Goal: Task Accomplishment & Management: Manage account settings

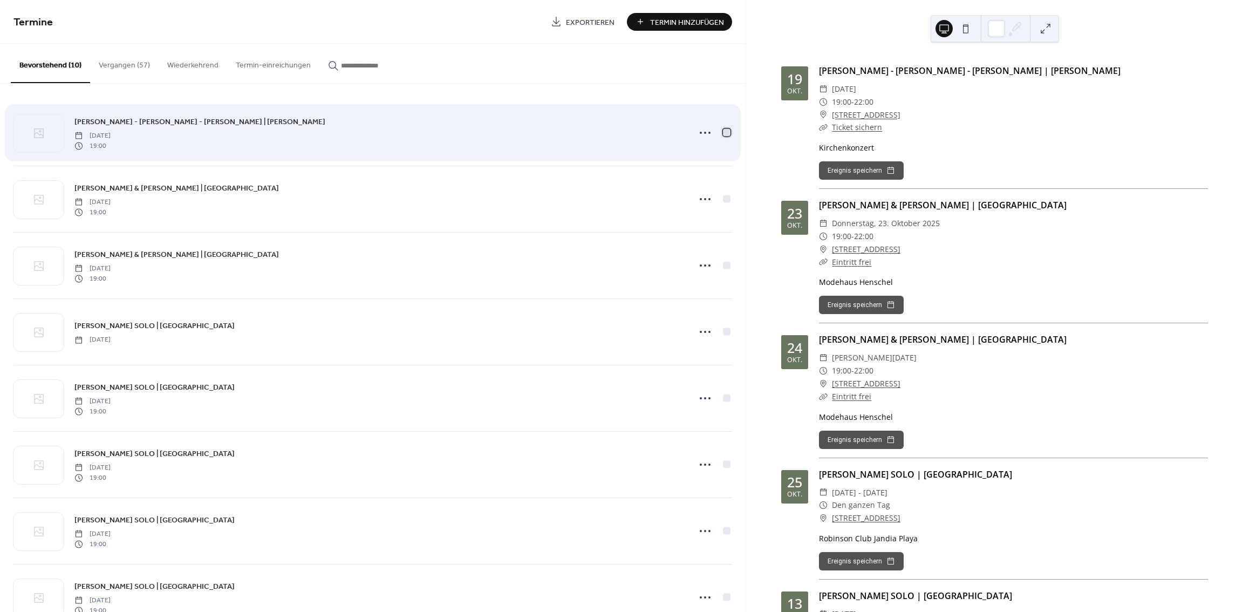
click at [724, 132] on div at bounding box center [727, 132] width 8 height 8
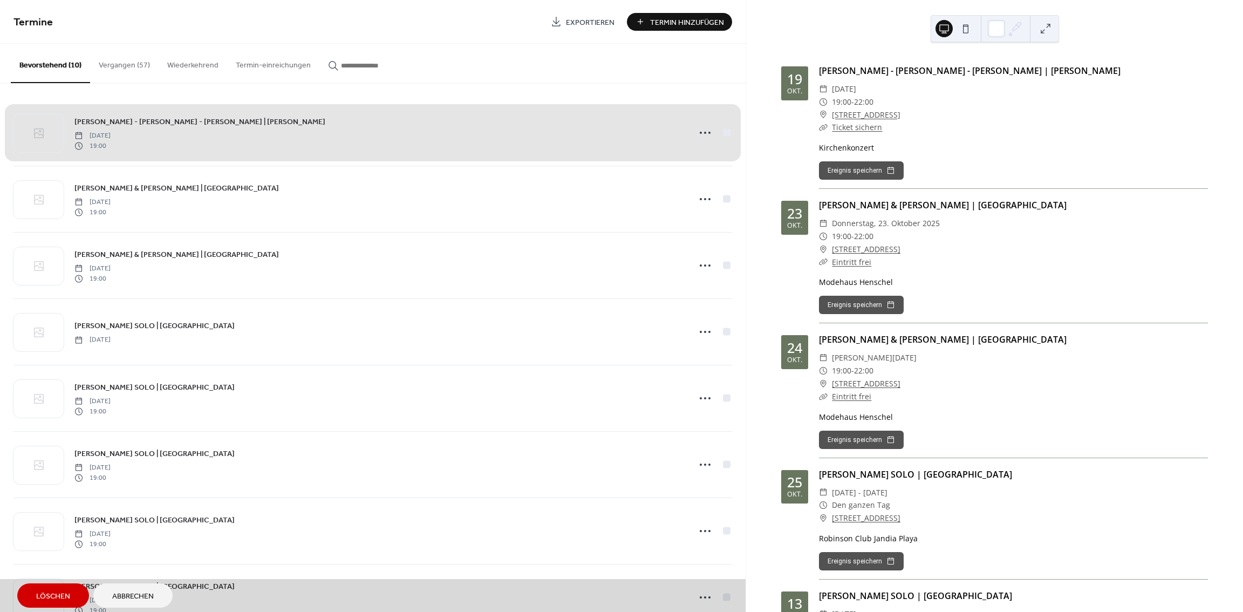
click at [726, 131] on div "[PERSON_NAME] - [PERSON_NAME] - [PERSON_NAME] | Eggenstein [DATE] 19:00" at bounding box center [372, 133] width 718 height 66
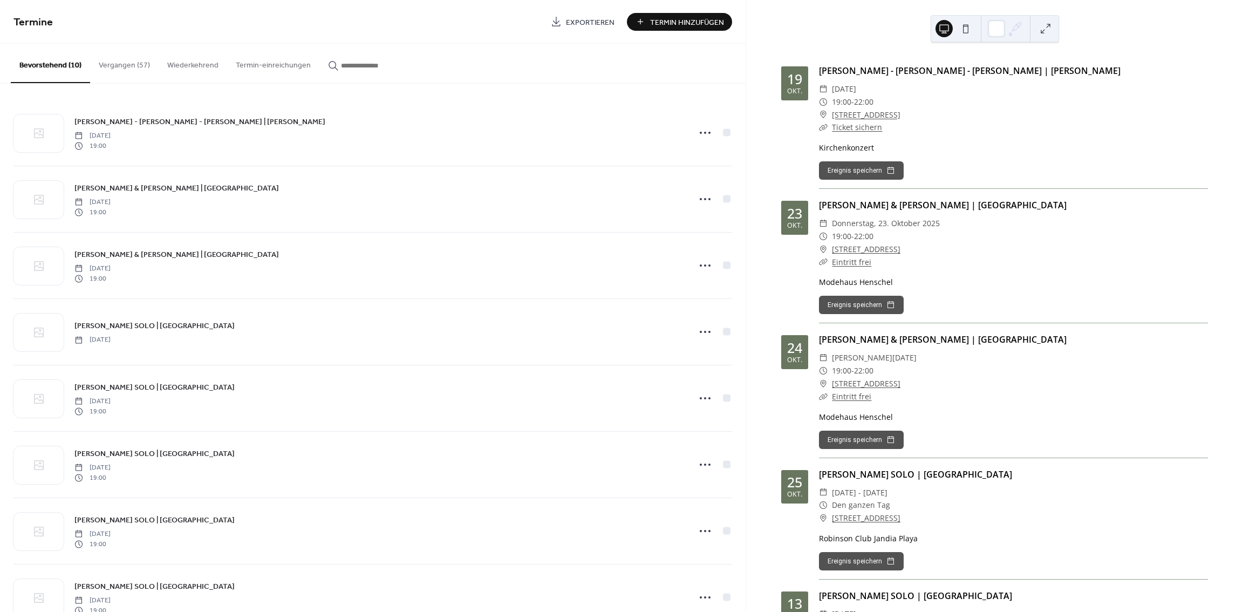
click at [970, 27] on button at bounding box center [965, 28] width 17 height 17
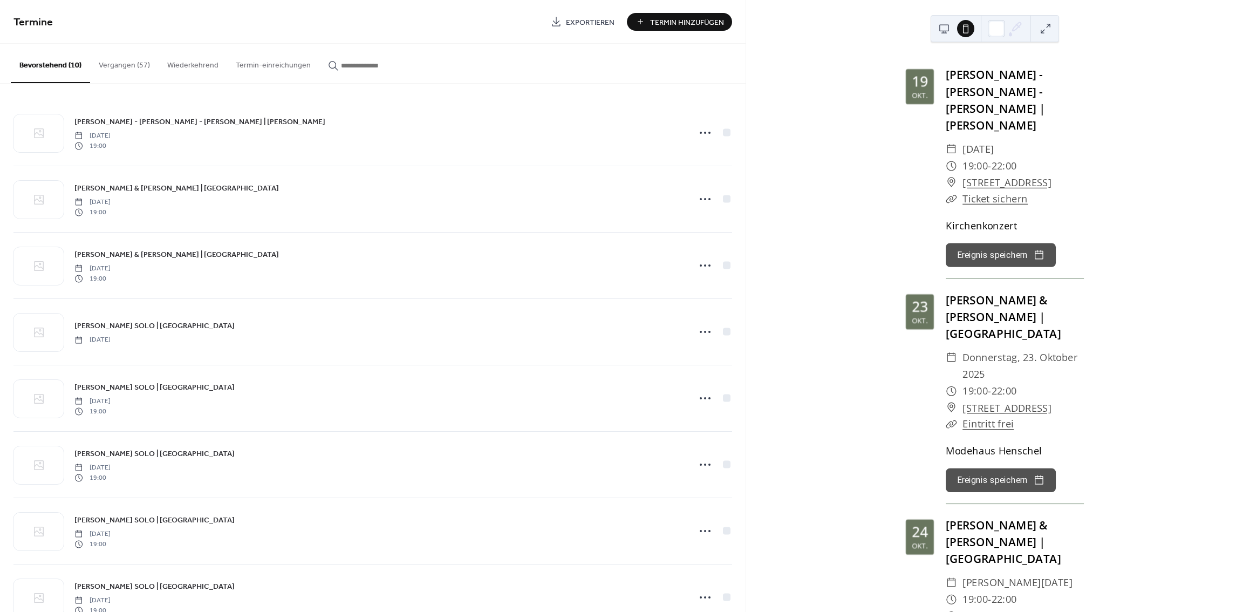
click at [939, 33] on button at bounding box center [943, 28] width 17 height 17
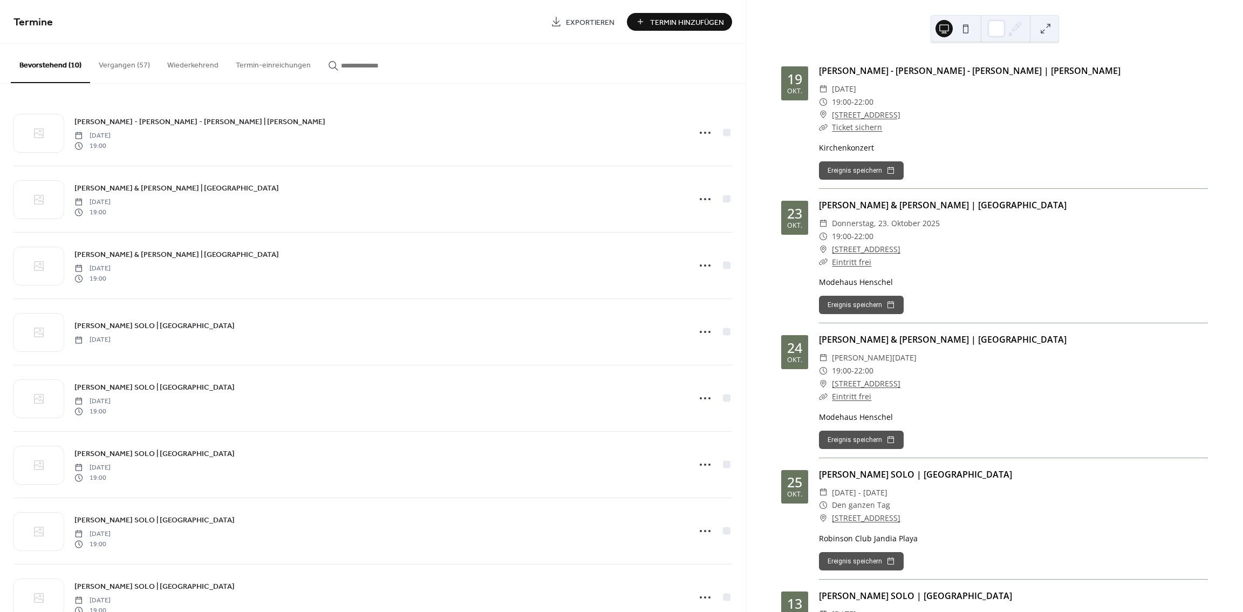
click at [193, 66] on button "Wiederkehrend" at bounding box center [193, 63] width 68 height 38
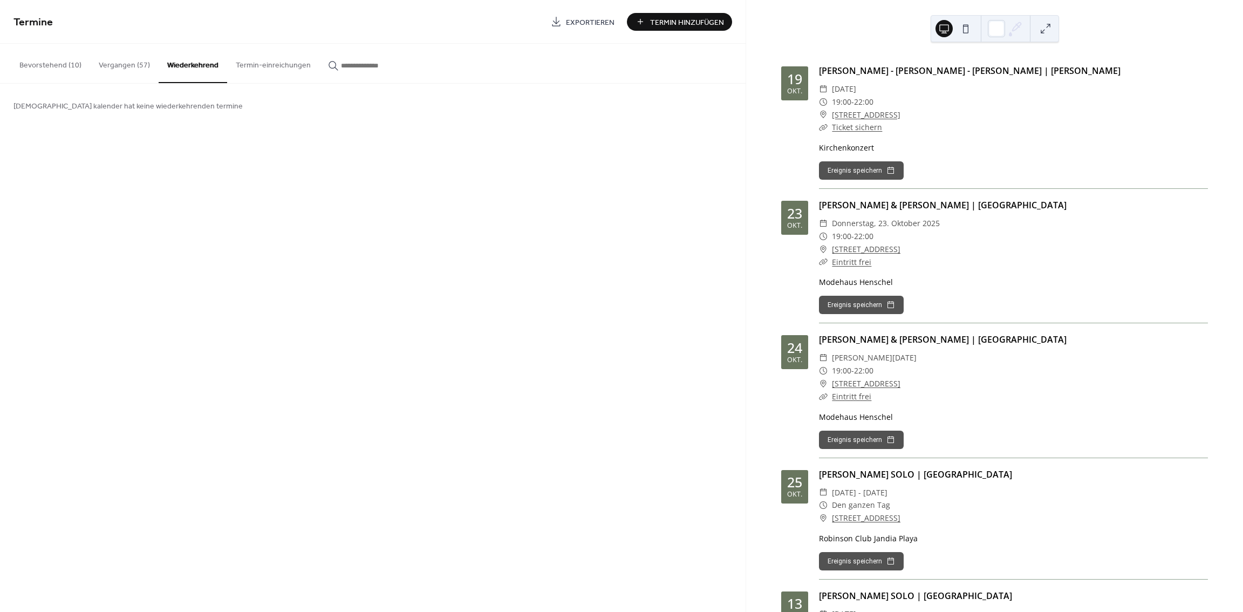
click at [271, 67] on button "Termin-einreichungen" at bounding box center [273, 63] width 92 height 38
click at [61, 68] on button "Bevorstehend (10)" at bounding box center [50, 63] width 79 height 38
